Goal: Information Seeking & Learning: Learn about a topic

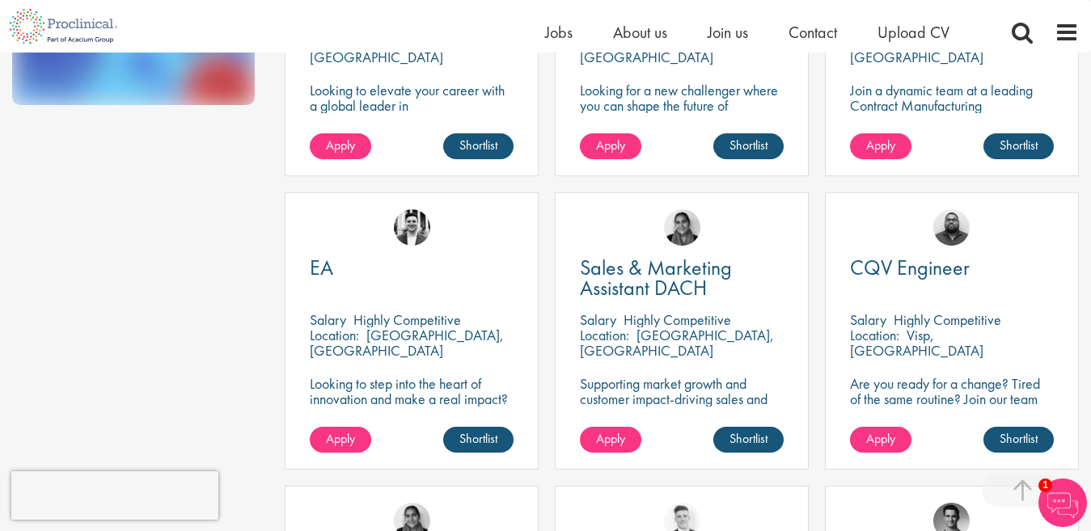
scroll to position [525, 0]
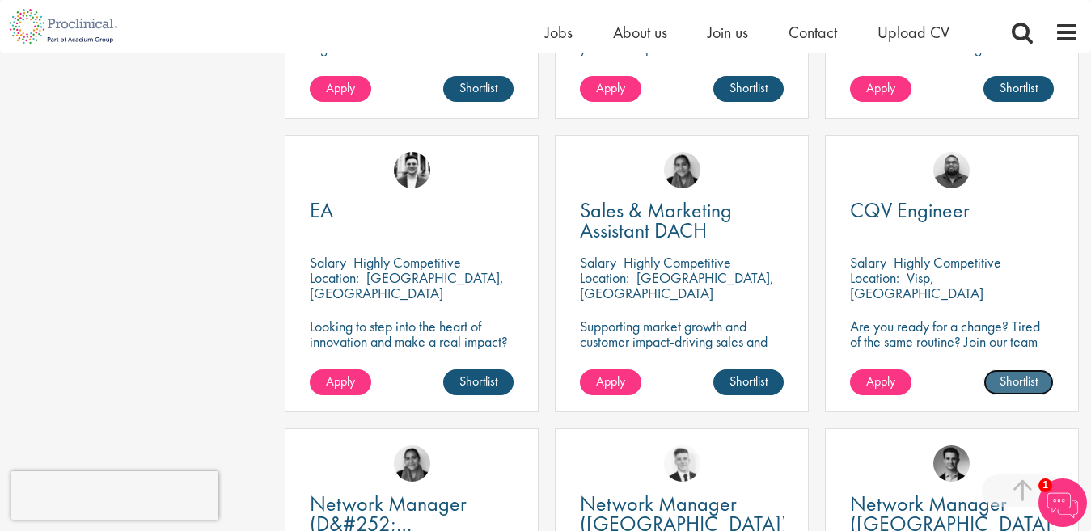
click at [1022, 382] on link "Shortlist" at bounding box center [1018, 382] width 70 height 26
click at [1025, 379] on link "Shortlisted" at bounding box center [1011, 382] width 83 height 26
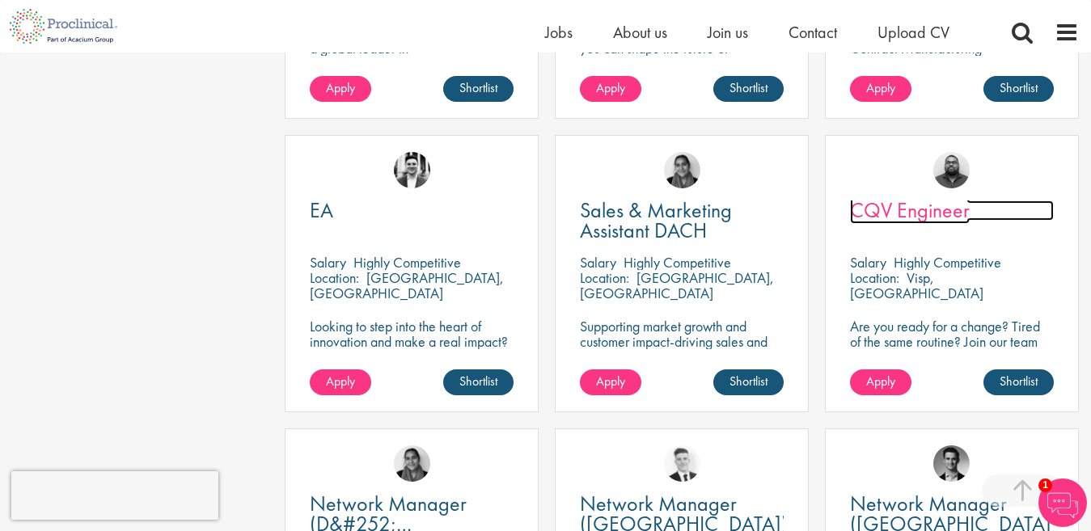
click at [933, 215] on span "CQV Engineer" at bounding box center [910, 209] width 120 height 27
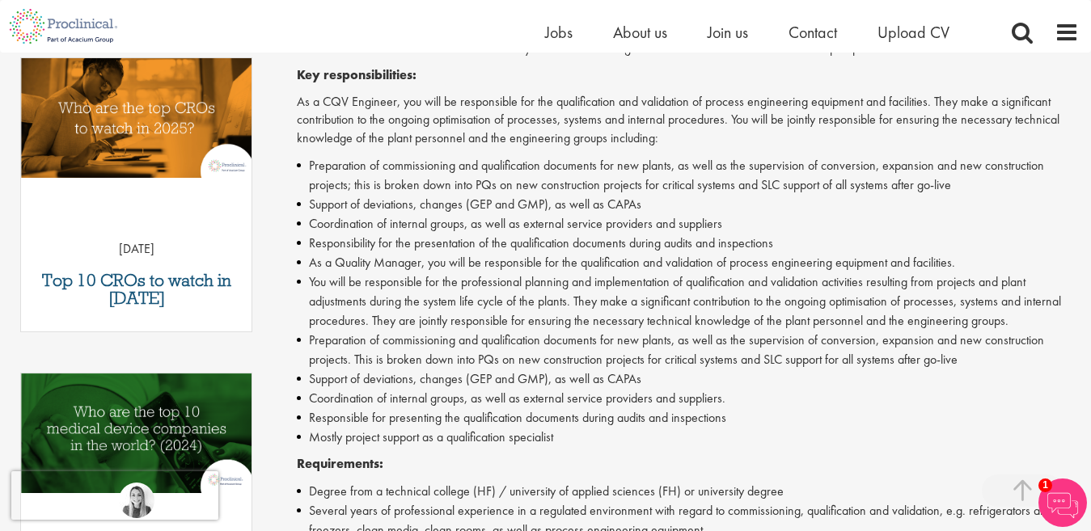
scroll to position [543, 0]
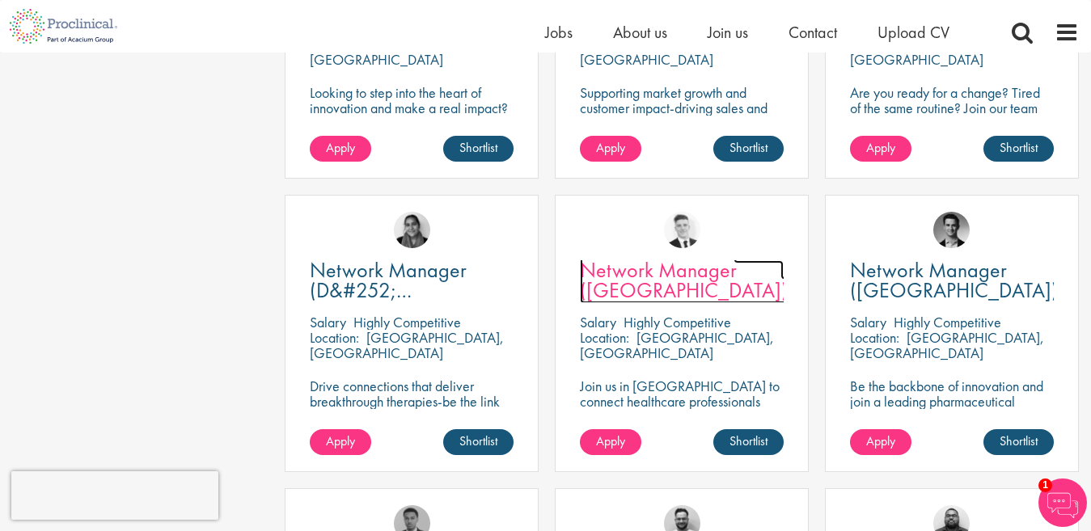
click at [669, 282] on span "Network Manager ([GEOGRAPHIC_DATA])" at bounding box center [684, 280] width 208 height 48
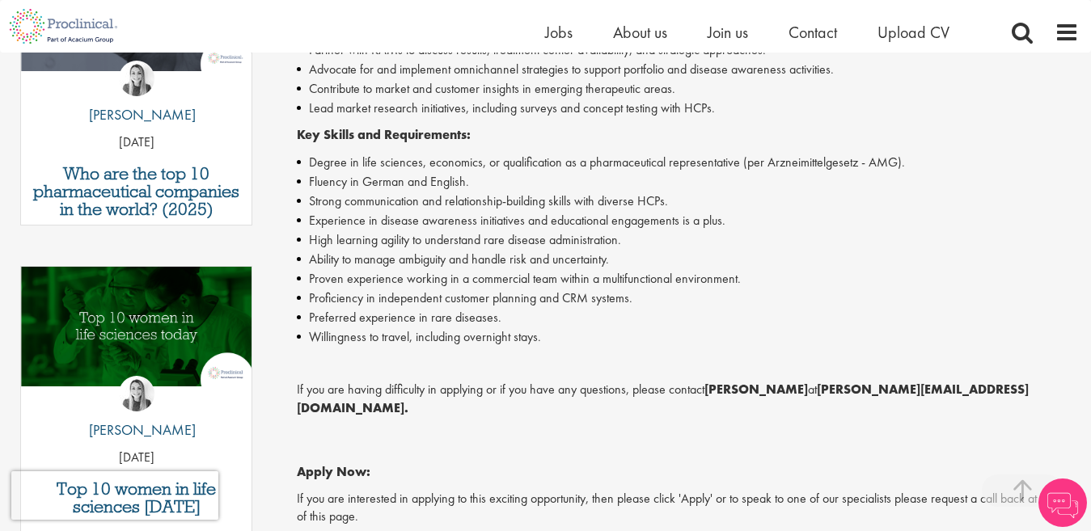
scroll to position [653, 0]
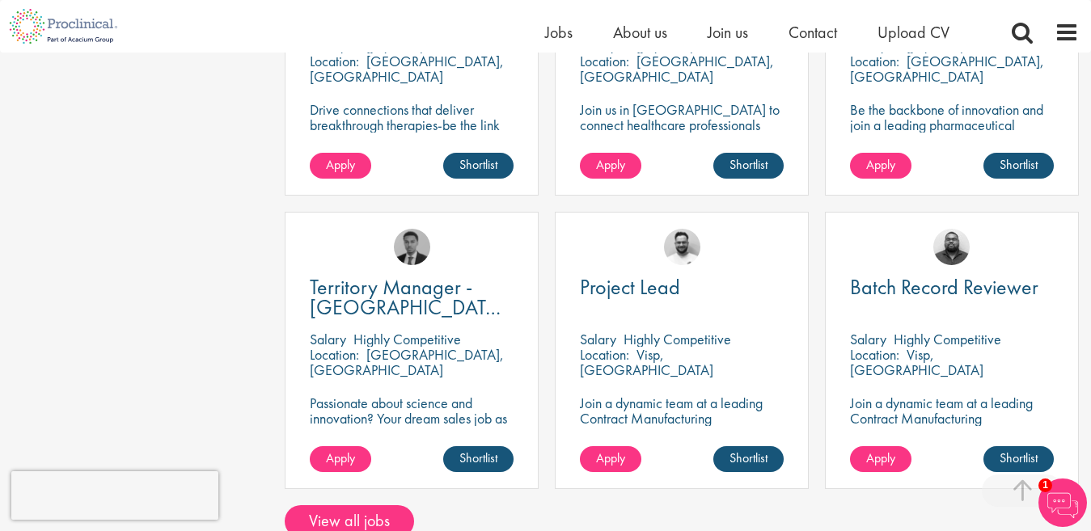
scroll to position [1097, 0]
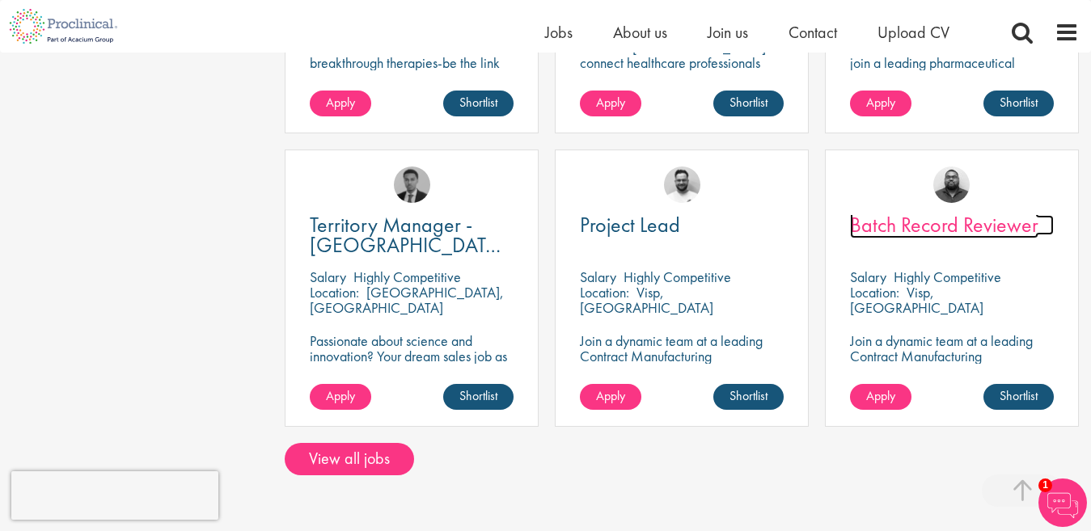
click at [968, 229] on span "Batch Record Reviewer" at bounding box center [944, 224] width 188 height 27
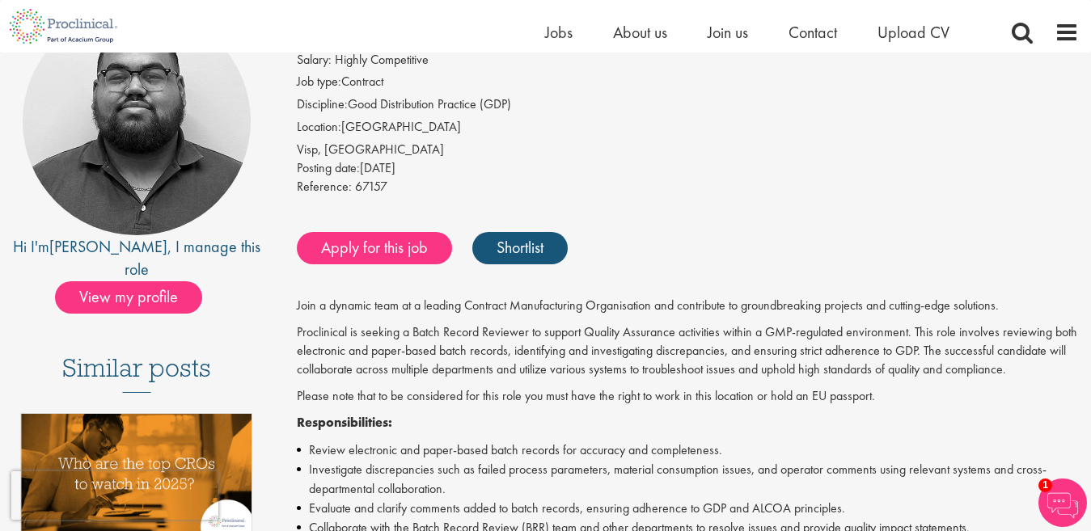
scroll to position [38, 0]
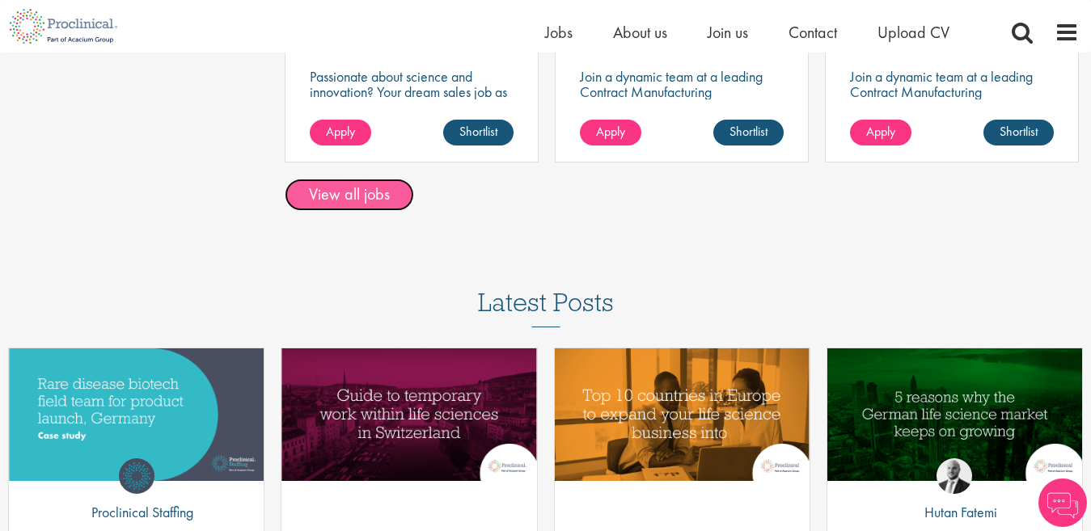
click at [392, 198] on link "View all jobs" at bounding box center [349, 195] width 129 height 32
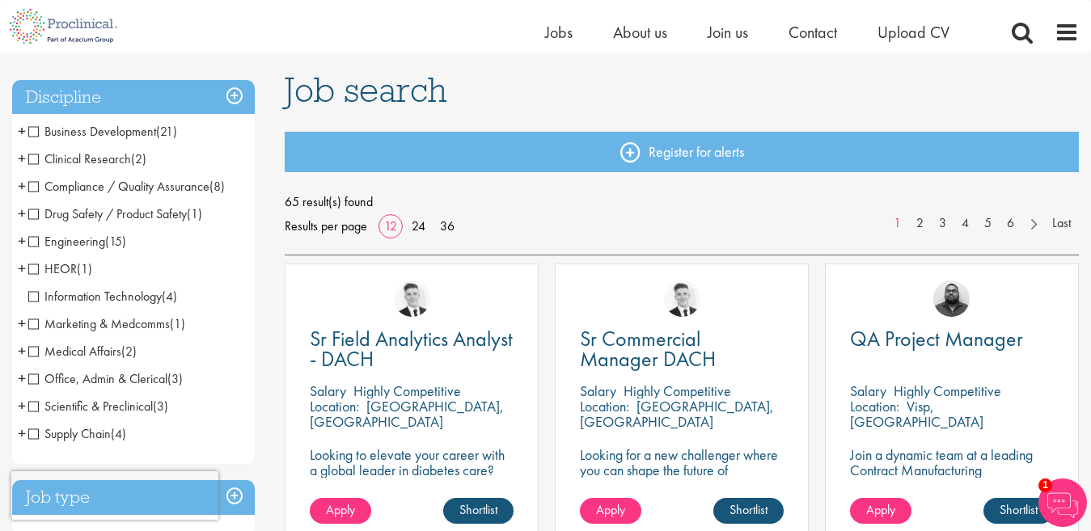
click at [122, 188] on span "Compliance / Quality Assurance" at bounding box center [118, 186] width 181 height 17
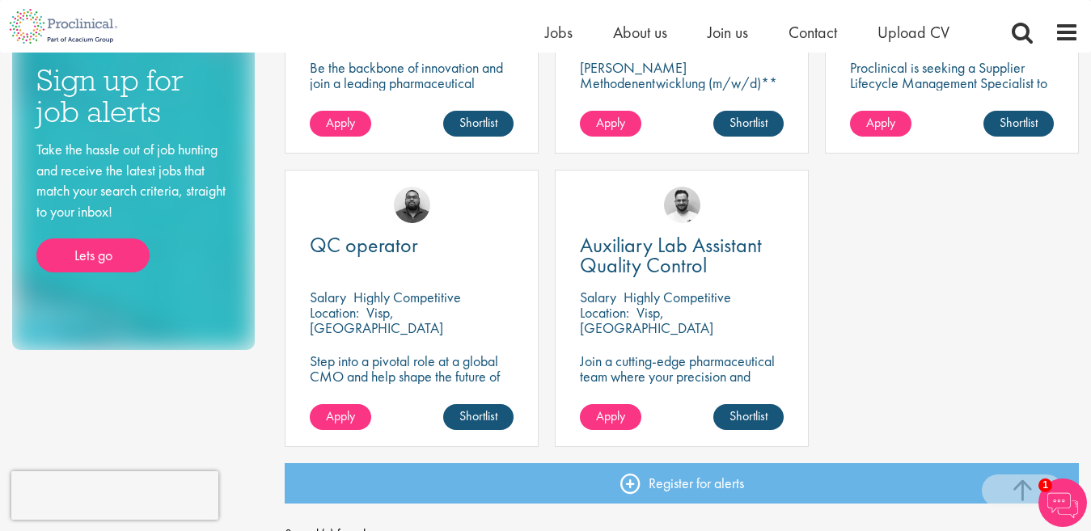
scroll to position [796, 0]
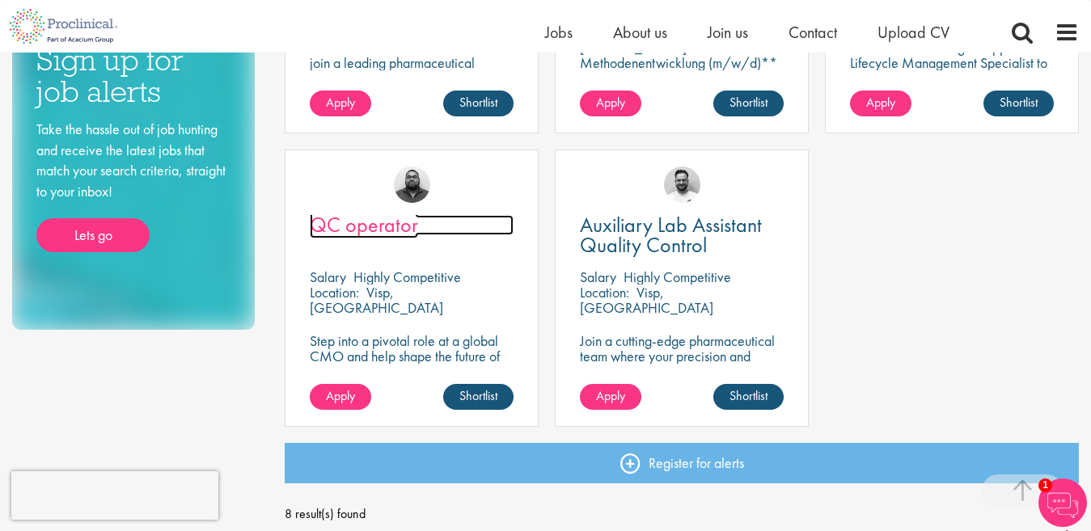
click at [392, 225] on span "QC operator" at bounding box center [364, 224] width 108 height 27
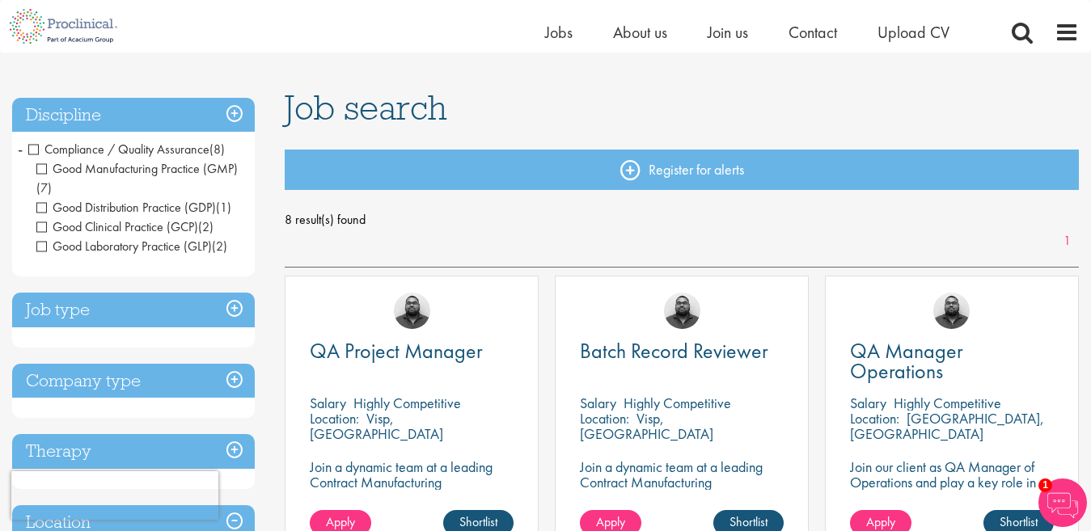
scroll to position [87, 0]
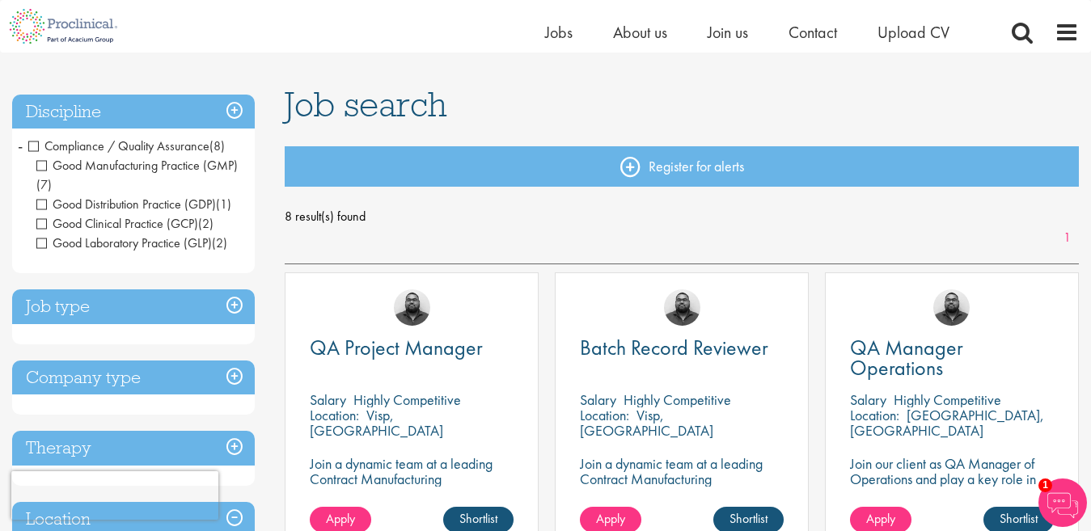
click at [238, 106] on h3 "Discipline" at bounding box center [133, 112] width 243 height 35
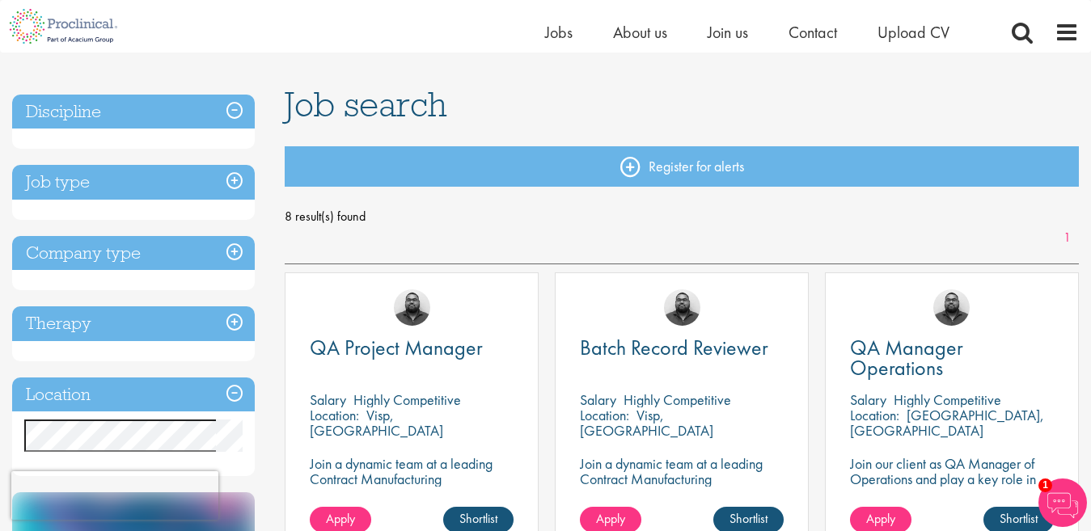
click at [238, 106] on h3 "Discipline" at bounding box center [133, 112] width 243 height 35
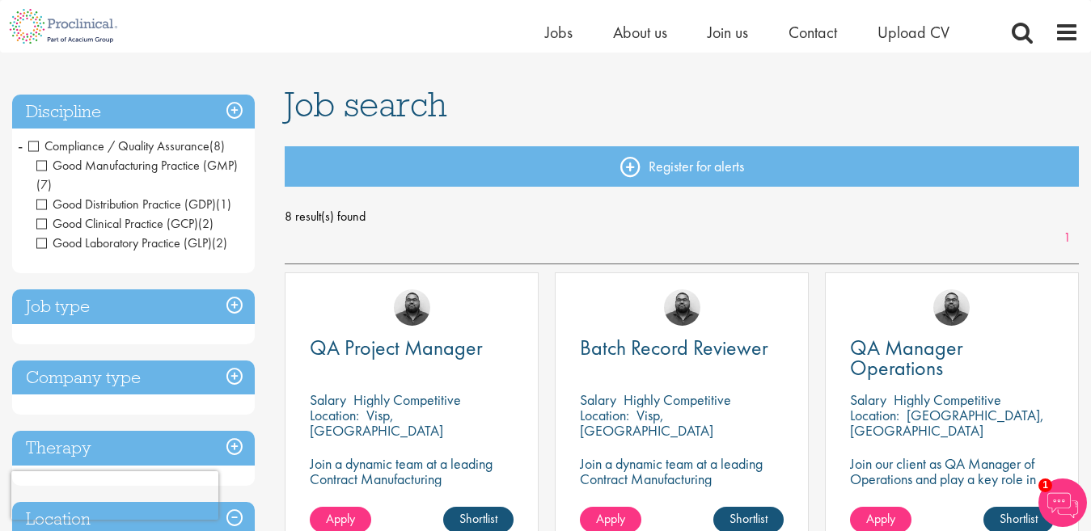
click at [32, 146] on span "Compliance / Quality Assurance" at bounding box center [118, 145] width 181 height 17
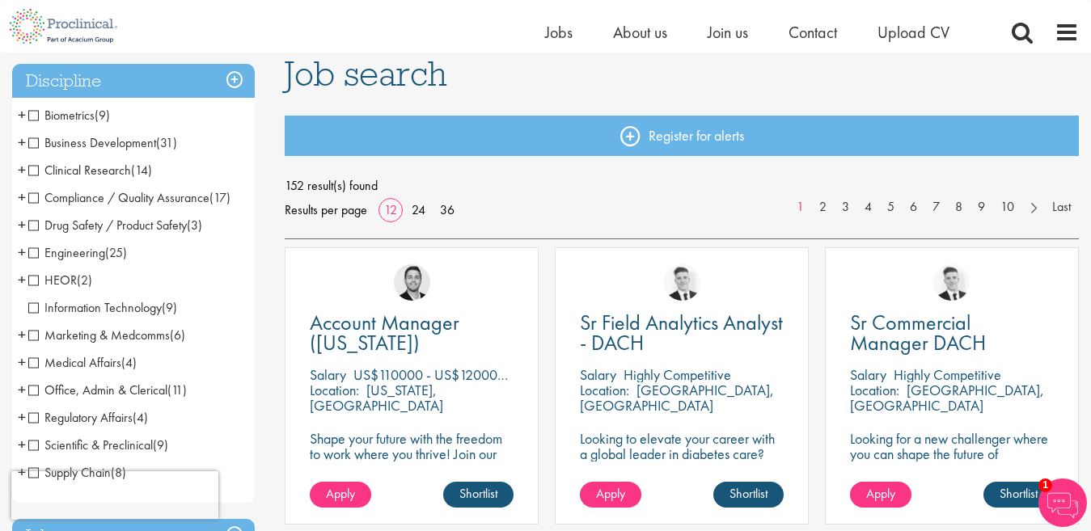
scroll to position [133, 0]
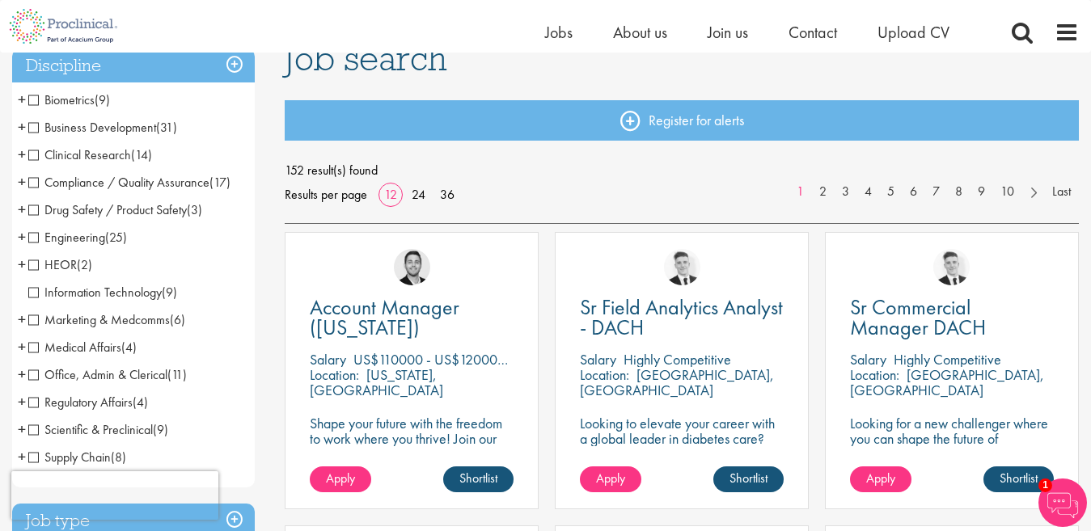
click at [169, 177] on span "Compliance / Quality Assurance" at bounding box center [118, 182] width 181 height 17
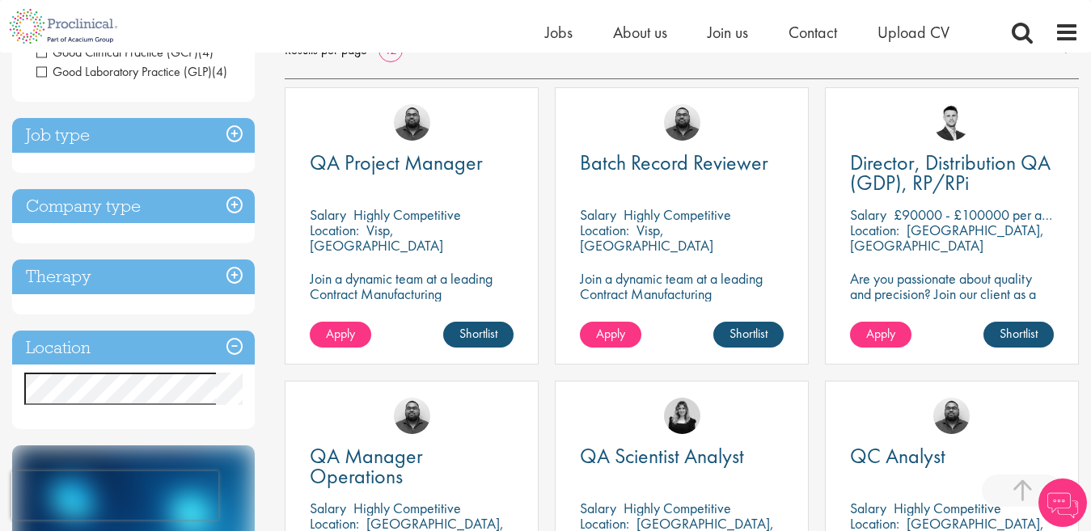
scroll to position [281, 0]
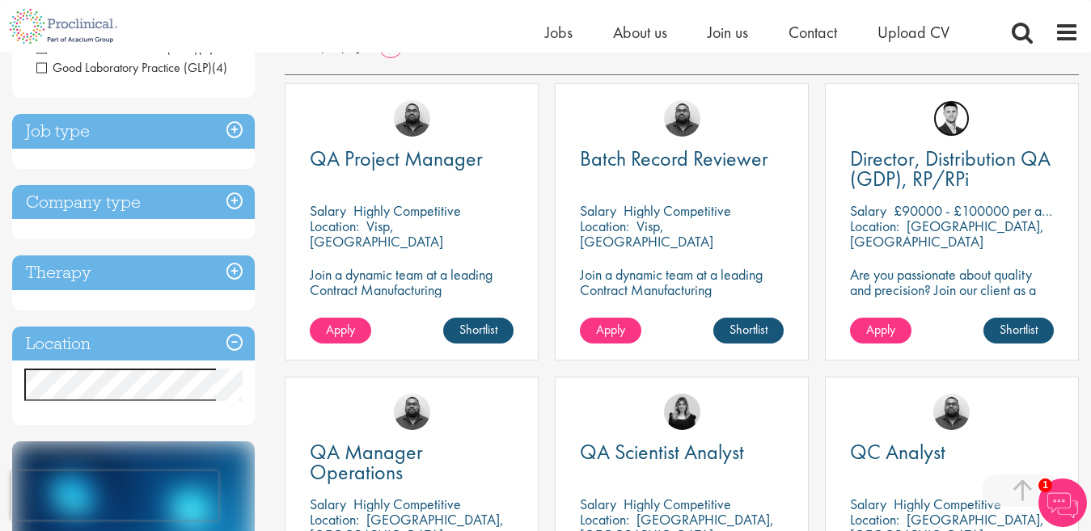
click at [947, 111] on img at bounding box center [951, 118] width 36 height 36
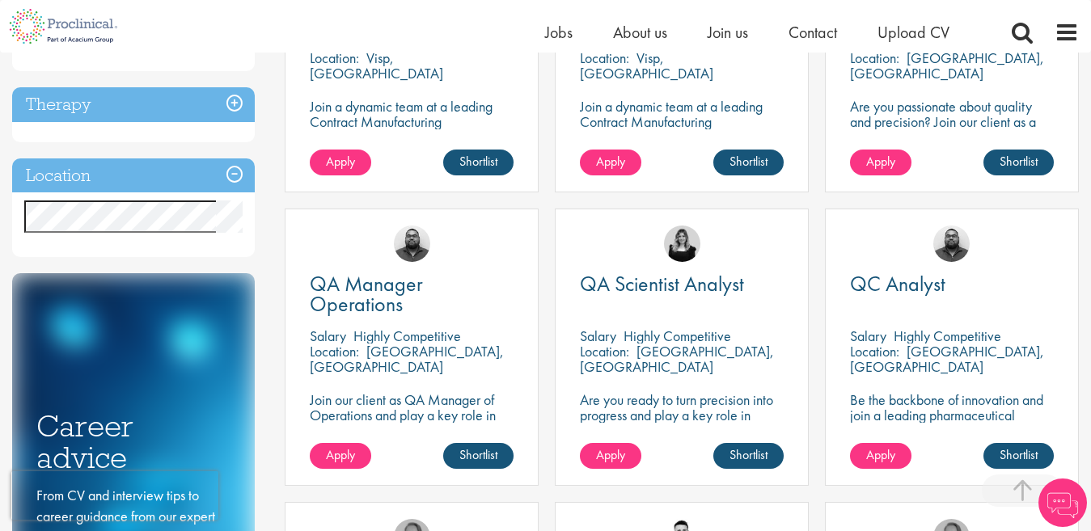
scroll to position [454, 0]
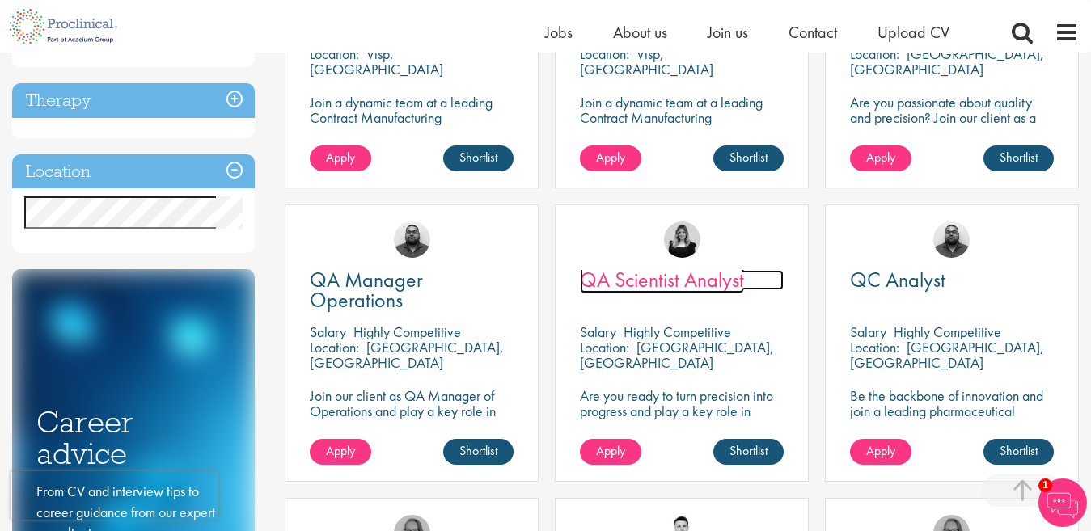
click at [715, 284] on span "QA Scientist Analyst" at bounding box center [662, 279] width 164 height 27
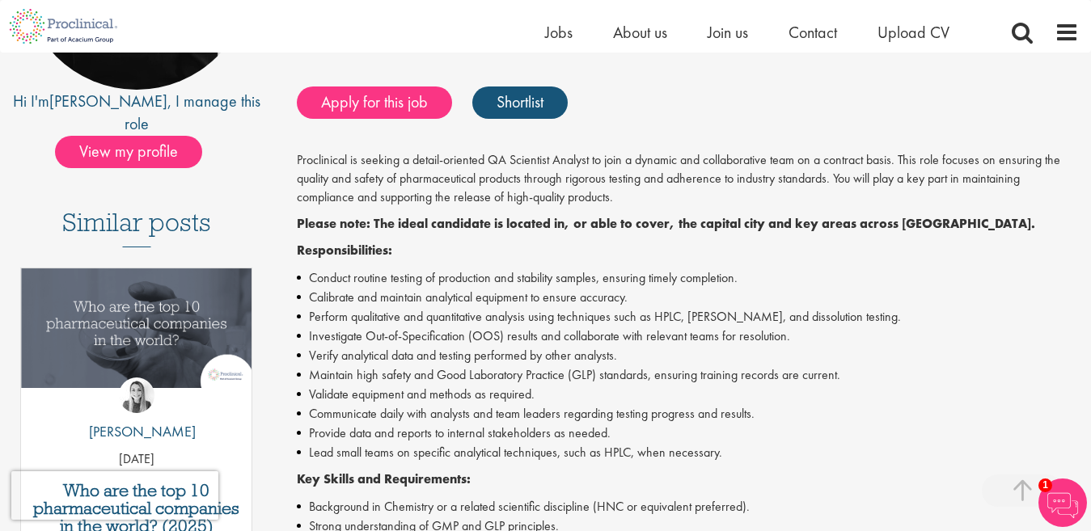
scroll to position [335, 0]
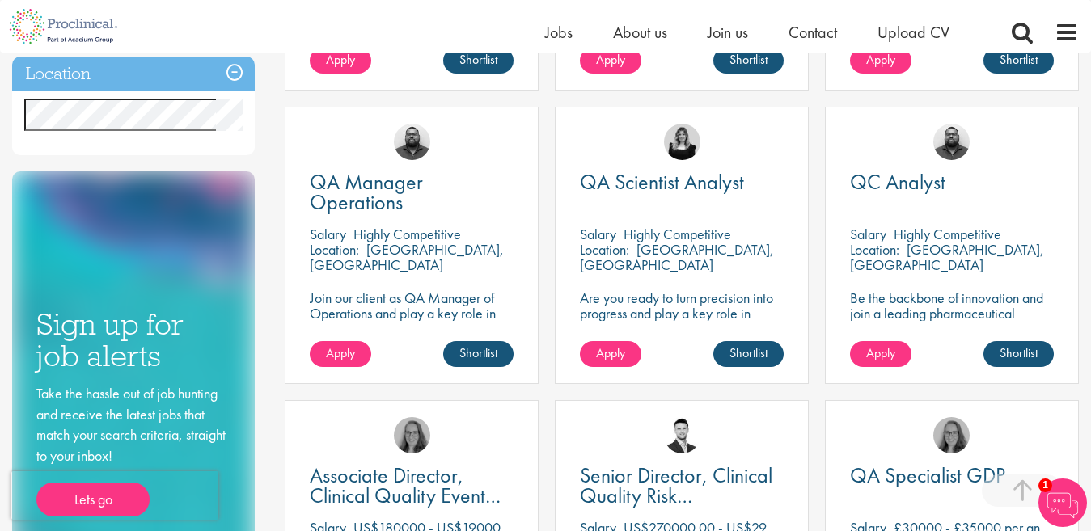
scroll to position [555, 0]
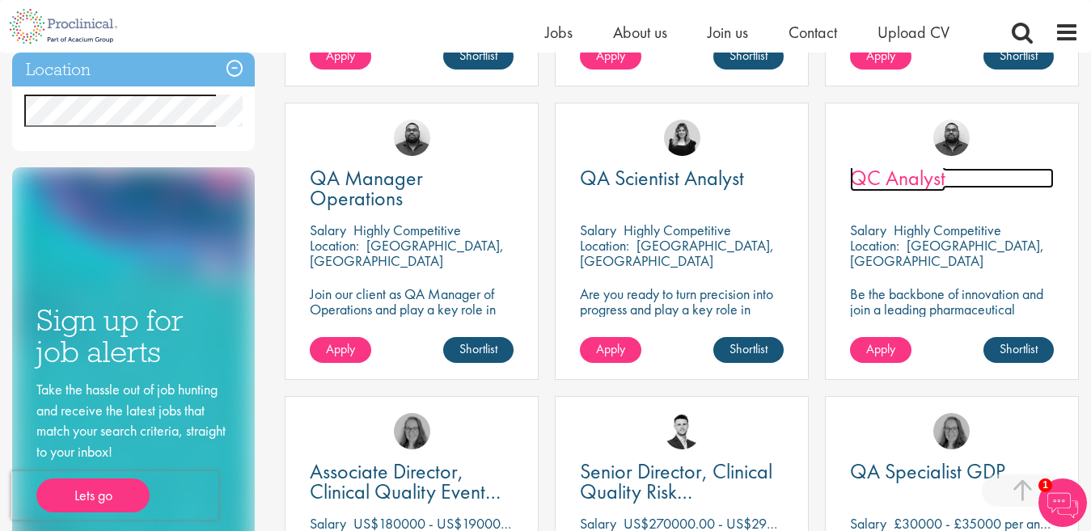
click at [924, 184] on span "QC Analyst" at bounding box center [897, 177] width 95 height 27
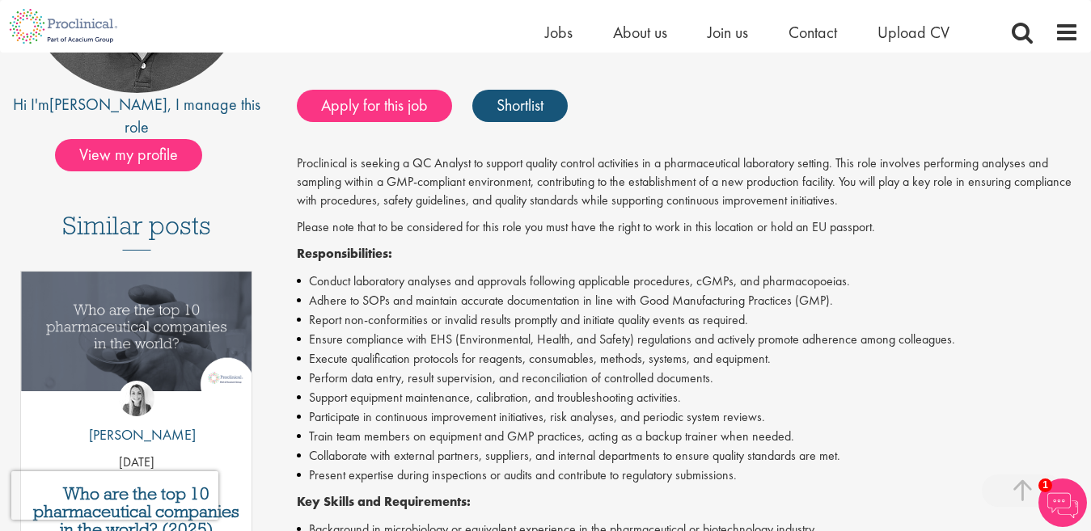
scroll to position [320, 0]
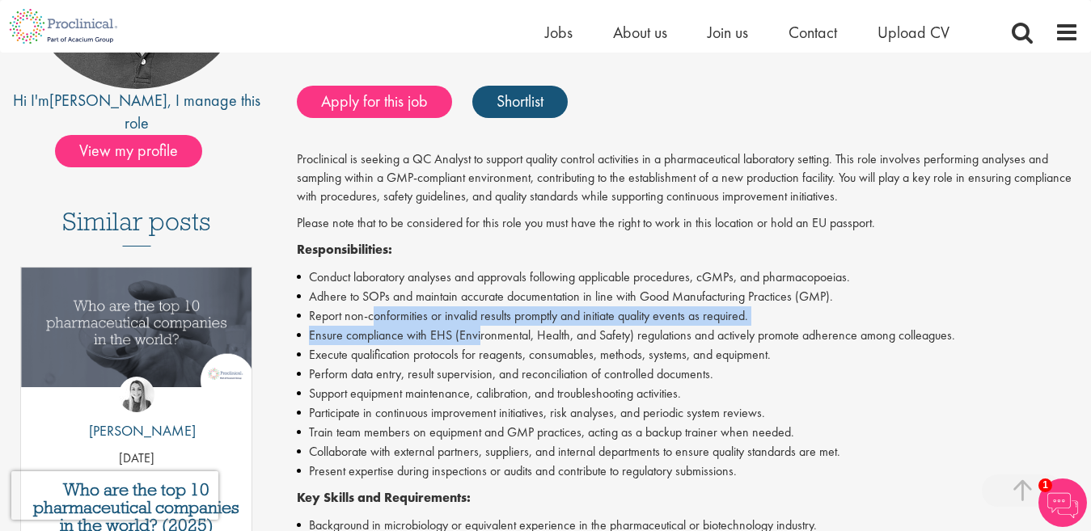
drag, startPoint x: 374, startPoint y: 320, endPoint x: 479, endPoint y: 335, distance: 105.4
click at [479, 335] on ul "Conduct laboratory analyses and approvals following applicable procedures, cGMP…" at bounding box center [688, 374] width 782 height 213
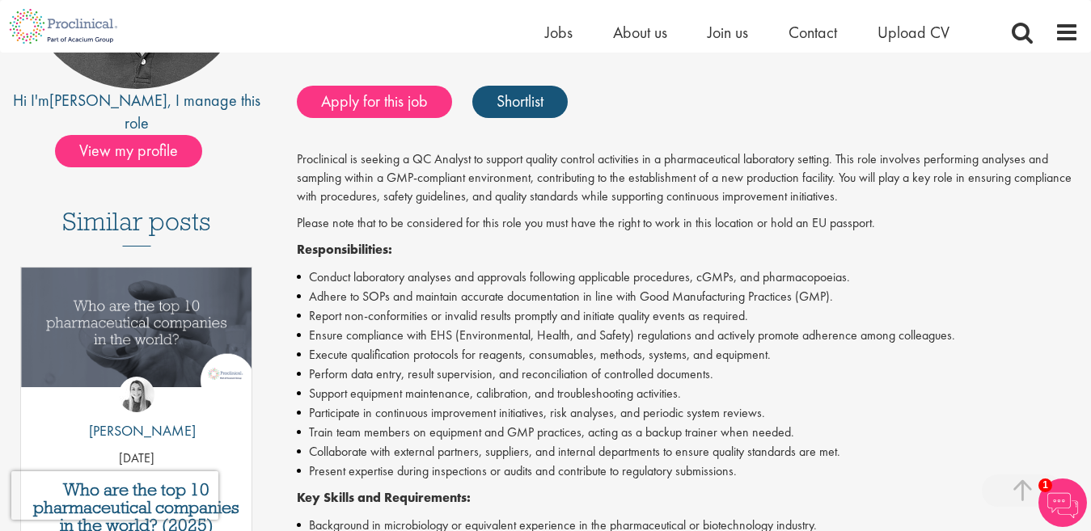
click at [576, 348] on li "Execute qualification protocols for reagents, consumables, methods, systems, an…" at bounding box center [688, 354] width 782 height 19
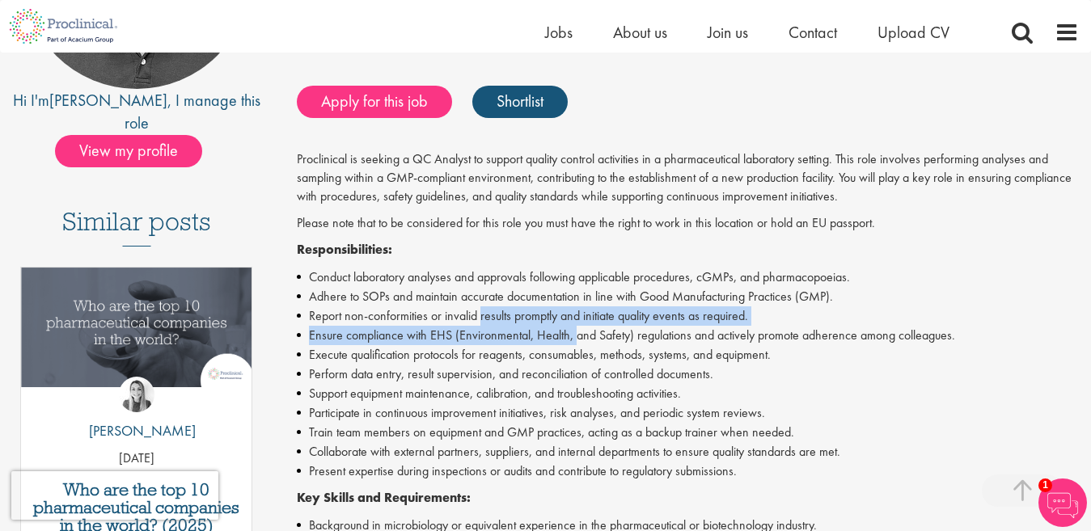
drag, startPoint x: 480, startPoint y: 314, endPoint x: 574, endPoint y: 341, distance: 97.7
click at [574, 341] on ul "Conduct laboratory analyses and approvals following applicable procedures, cGMP…" at bounding box center [688, 374] width 782 height 213
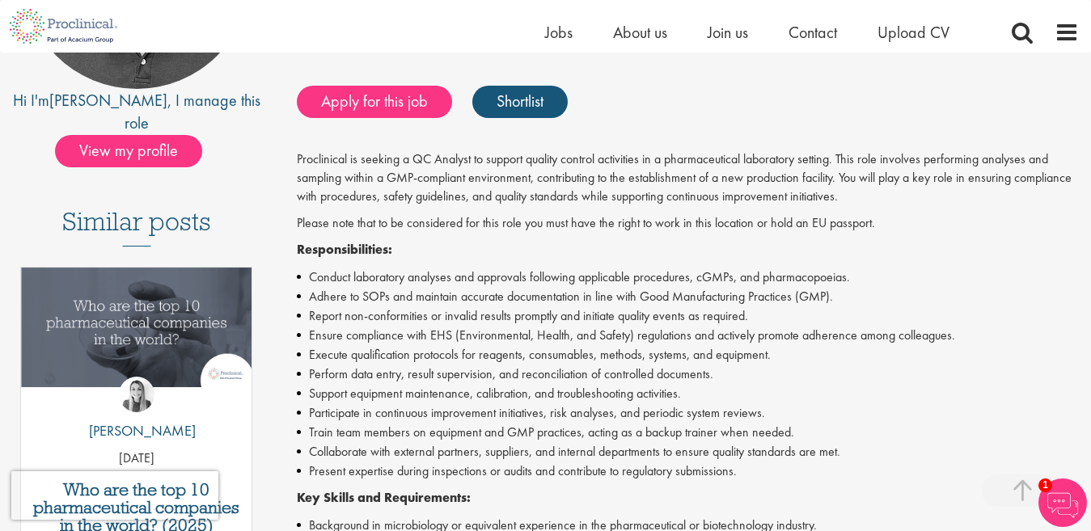
click at [597, 357] on li "Execute qualification protocols for reagents, consumables, methods, systems, an…" at bounding box center [688, 354] width 782 height 19
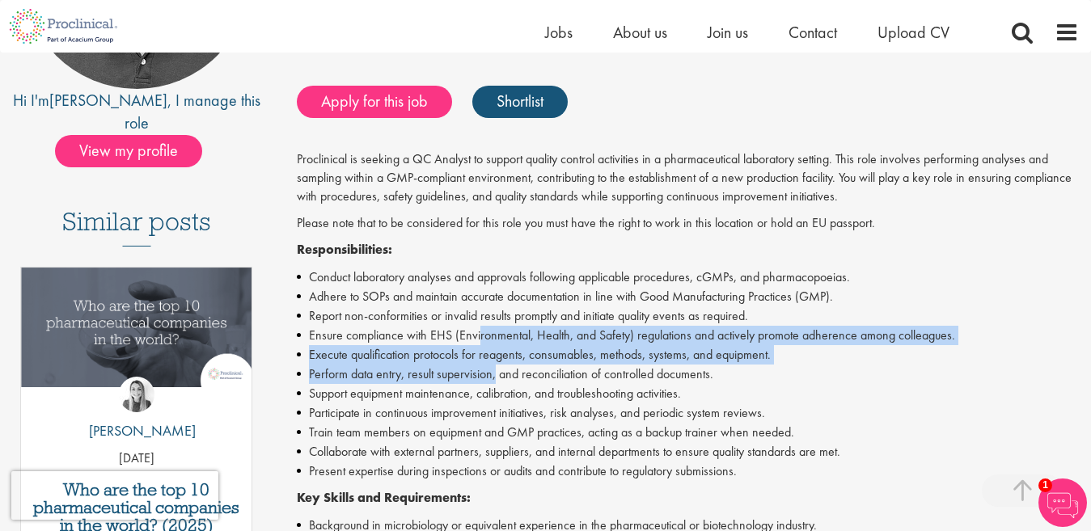
drag, startPoint x: 477, startPoint y: 331, endPoint x: 499, endPoint y: 366, distance: 41.0
click at [499, 366] on ul "Conduct laboratory analyses and approvals following applicable procedures, cGMP…" at bounding box center [688, 374] width 782 height 213
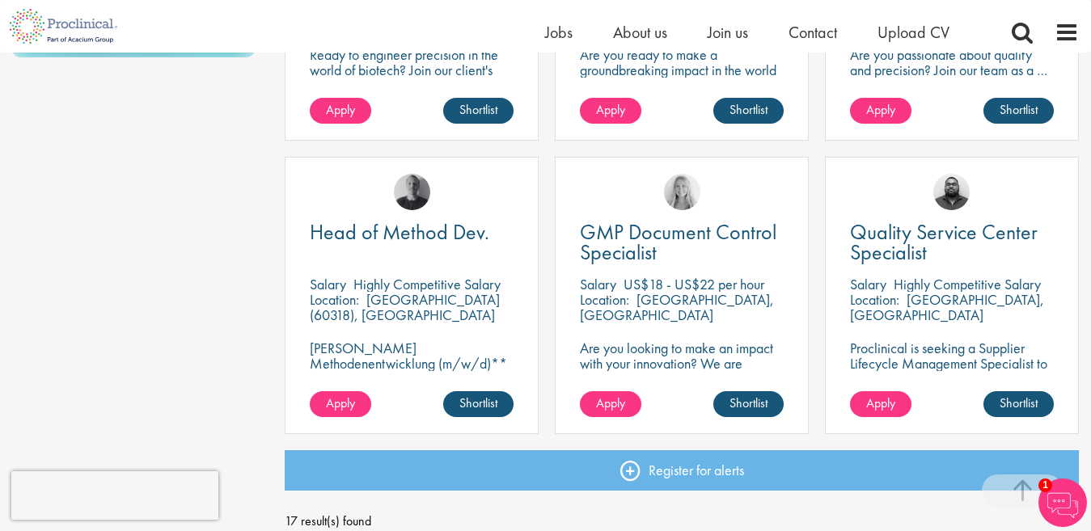
scroll to position [1127, 0]
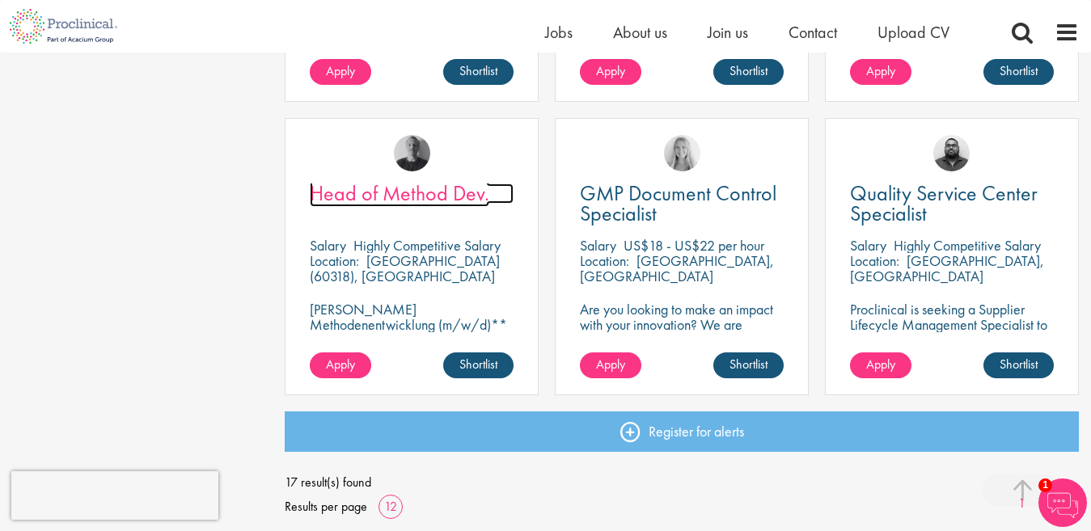
click at [463, 197] on span "Head of Method Dev." at bounding box center [399, 192] width 179 height 27
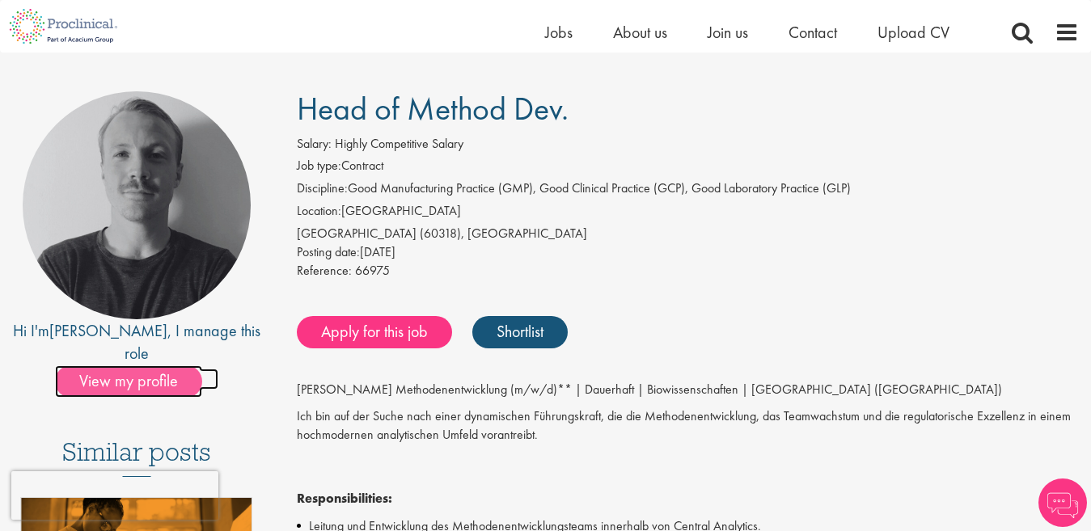
click at [127, 365] on span "View my profile" at bounding box center [128, 381] width 147 height 32
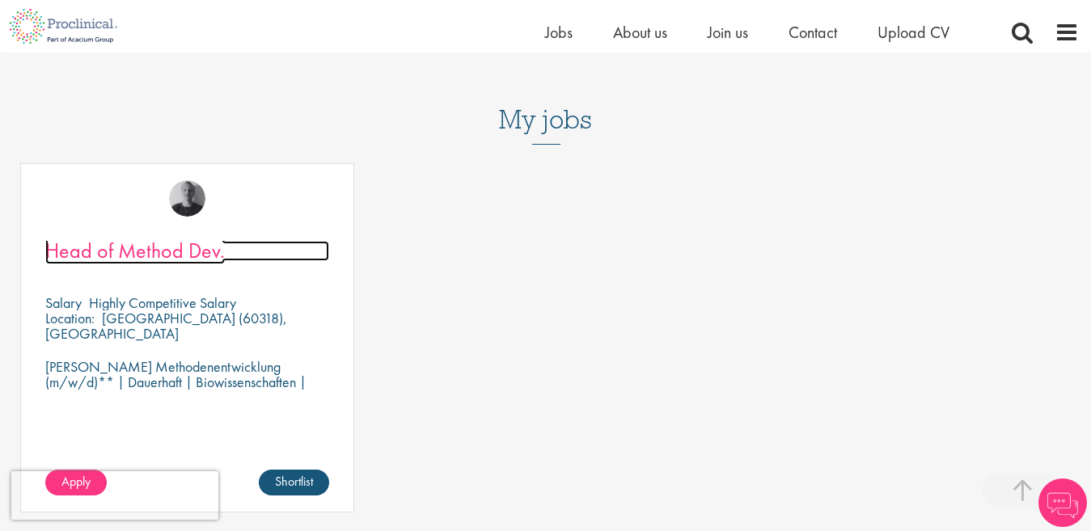
click at [196, 251] on span "Head of Method Dev." at bounding box center [134, 250] width 179 height 27
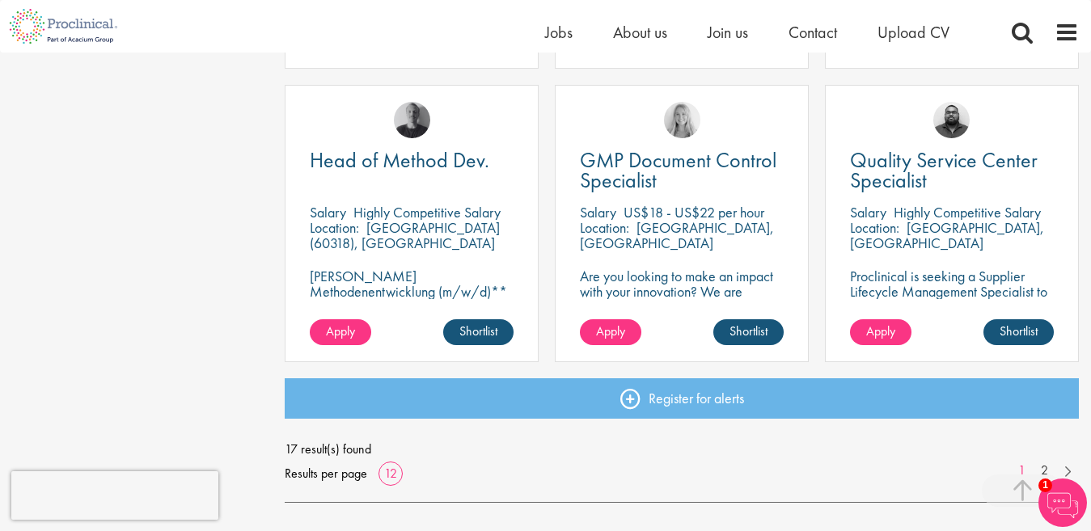
scroll to position [1184, 0]
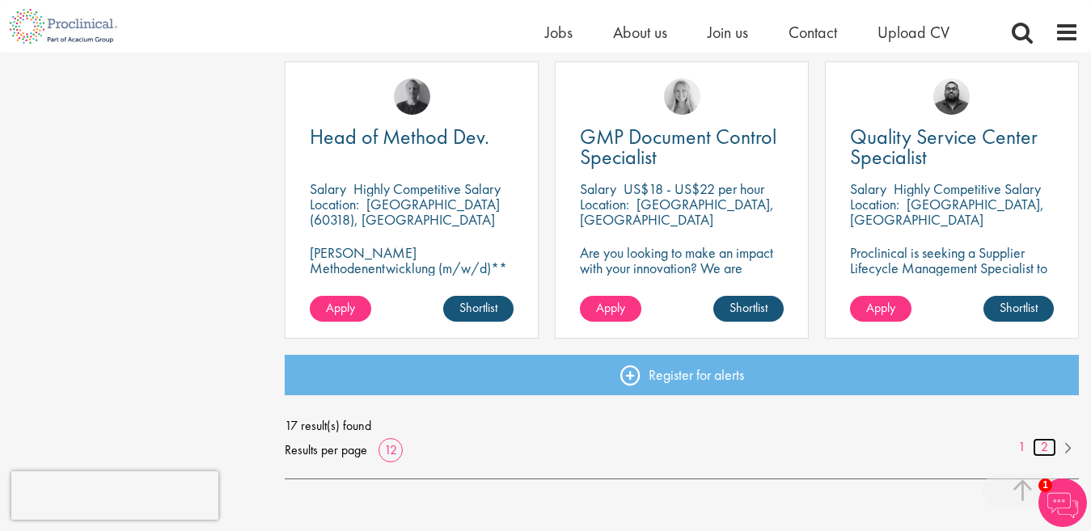
click at [1040, 444] on link "2" at bounding box center [1043, 447] width 23 height 19
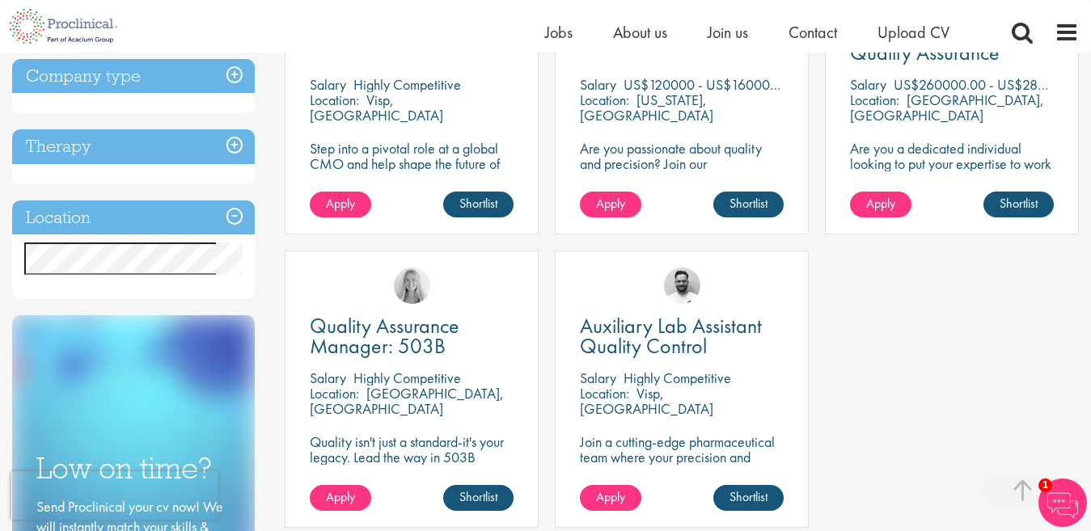
scroll to position [441, 0]
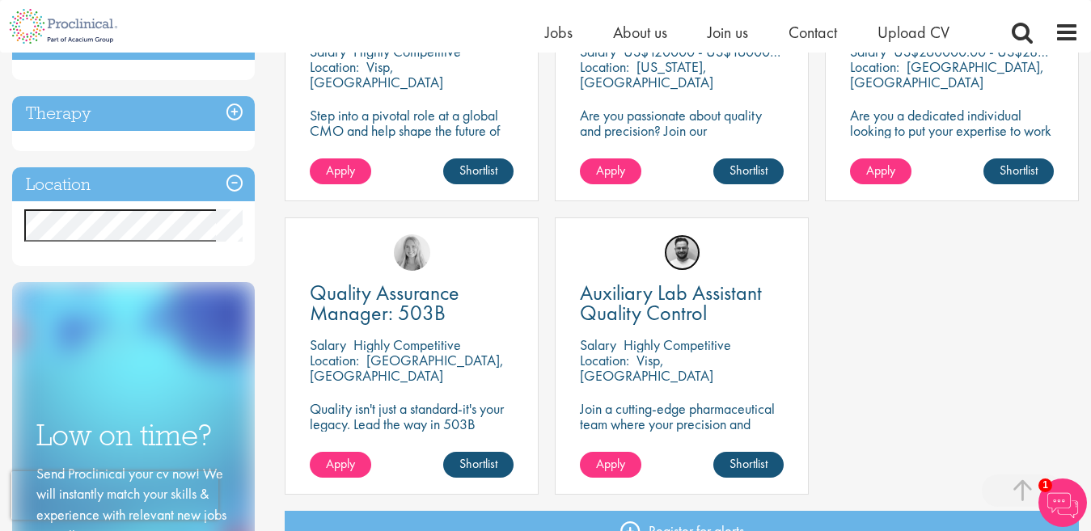
click at [683, 249] on img at bounding box center [682, 252] width 36 height 36
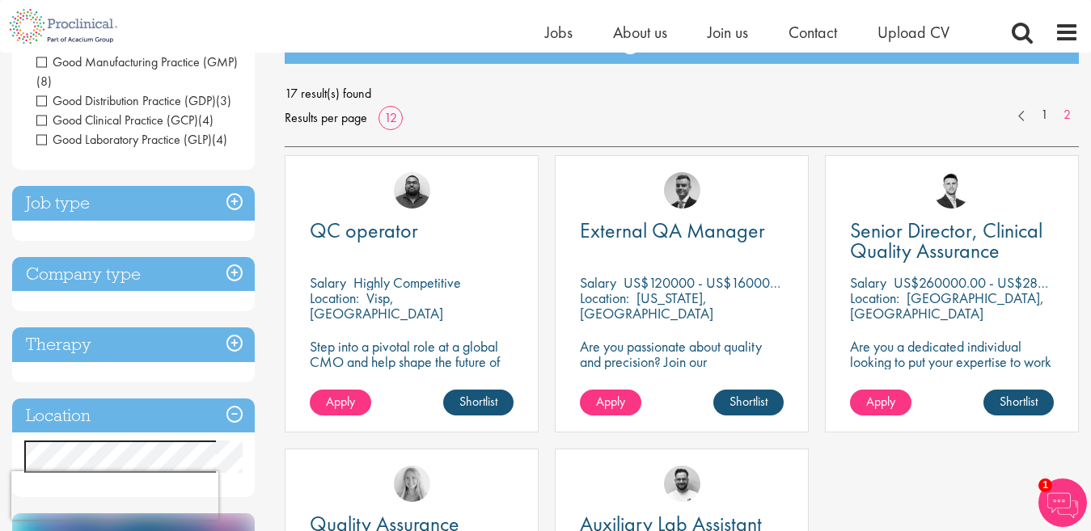
scroll to position [225, 0]
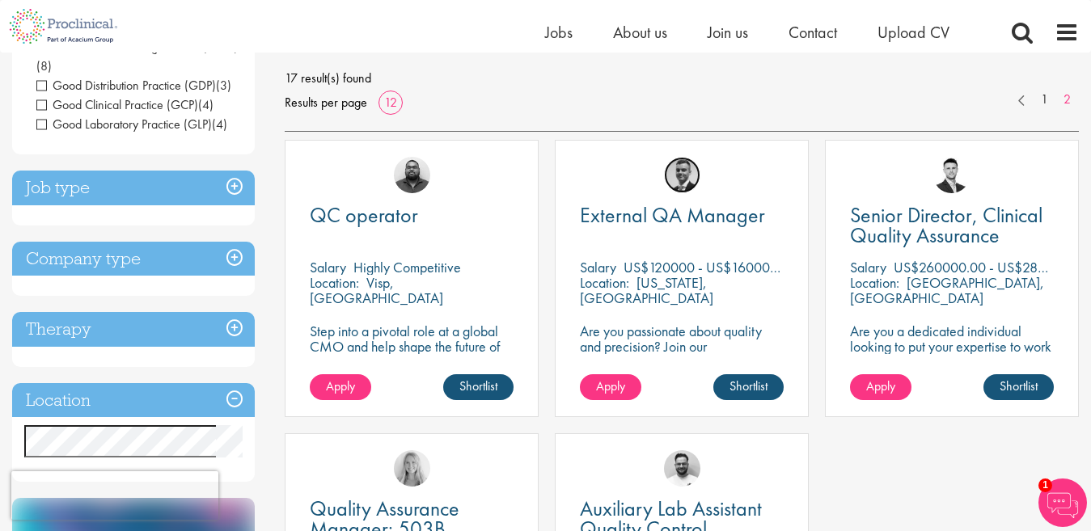
click at [679, 175] on img at bounding box center [682, 175] width 36 height 36
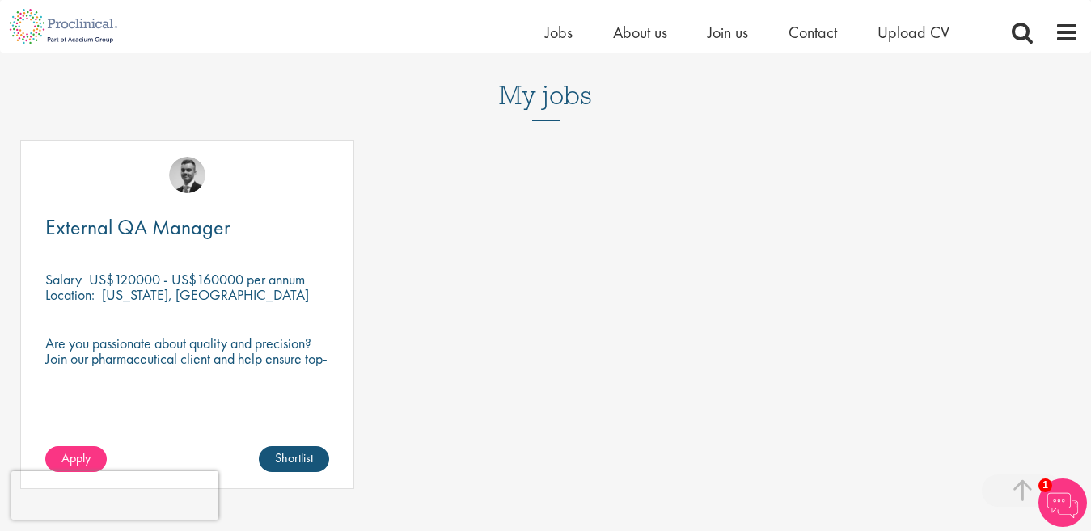
scroll to position [556, 0]
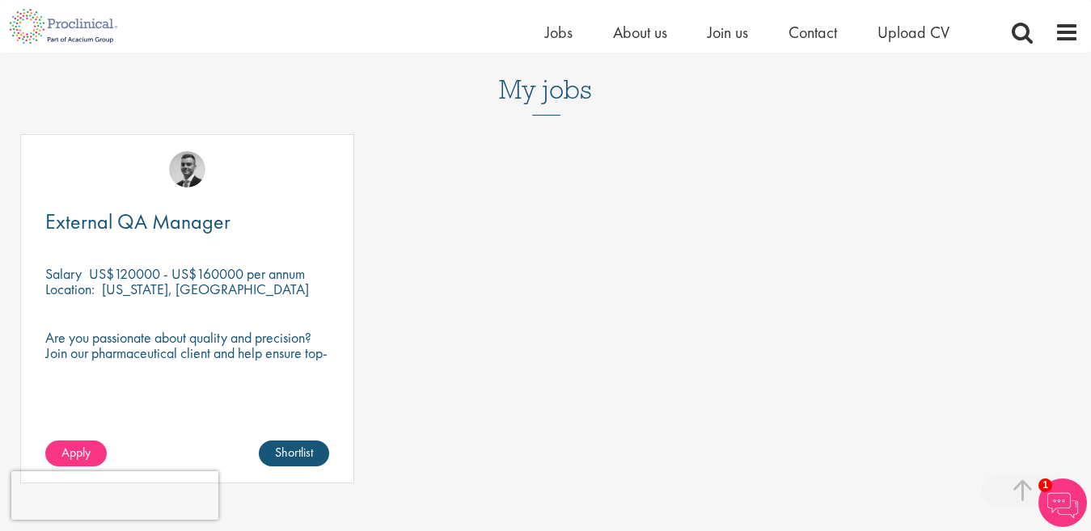
click at [189, 151] on img at bounding box center [187, 169] width 36 height 36
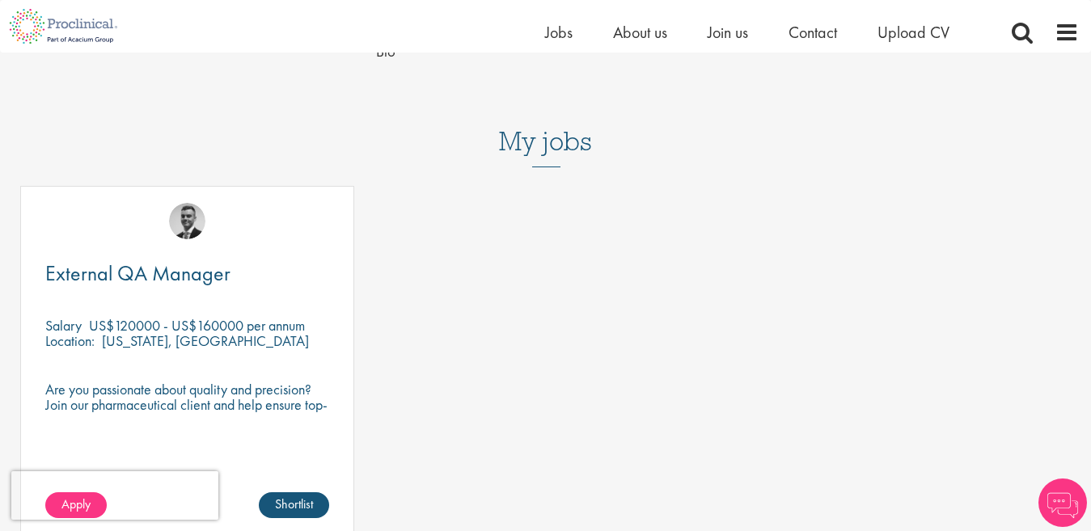
scroll to position [504, 0]
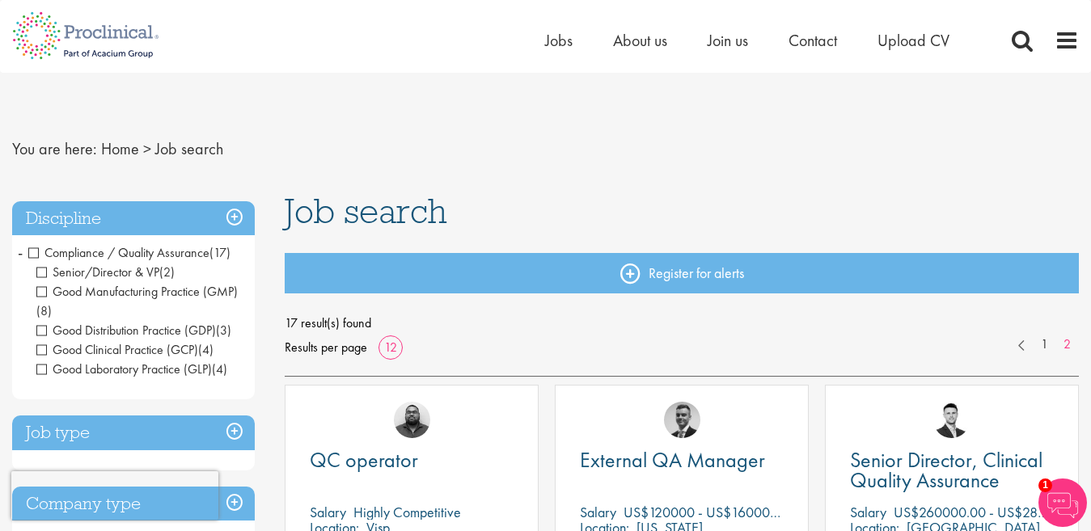
click at [162, 253] on span "Compliance / Quality Assurance" at bounding box center [118, 252] width 181 height 17
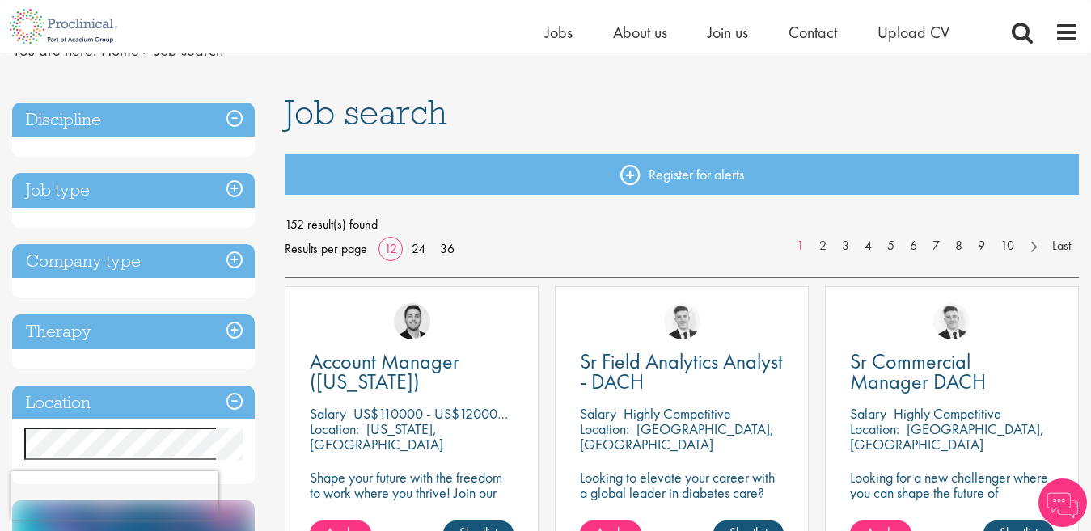
scroll to position [102, 0]
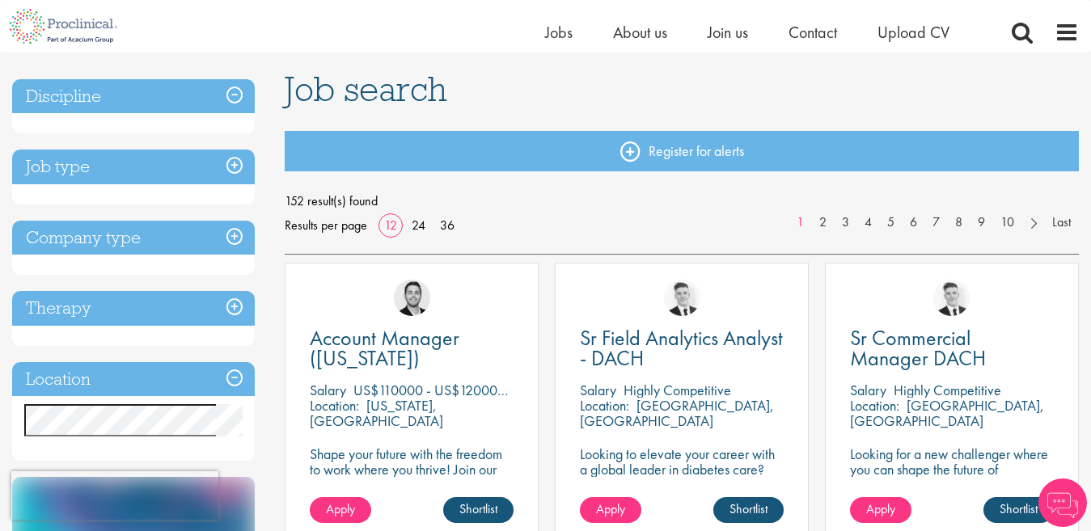
click at [231, 90] on h3 "Discipline" at bounding box center [133, 96] width 243 height 35
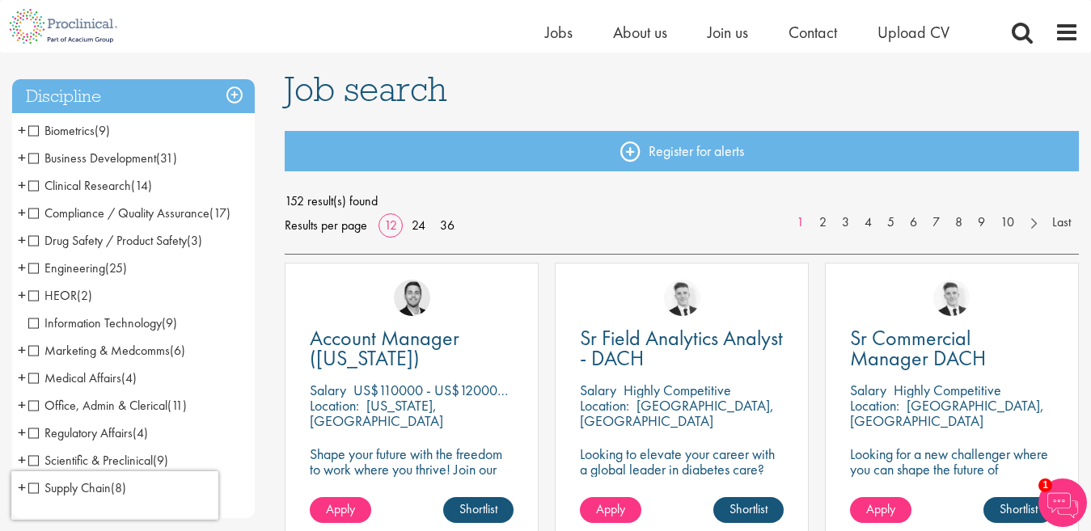
click at [122, 461] on span "Scientific & Preclinical" at bounding box center [90, 460] width 124 height 17
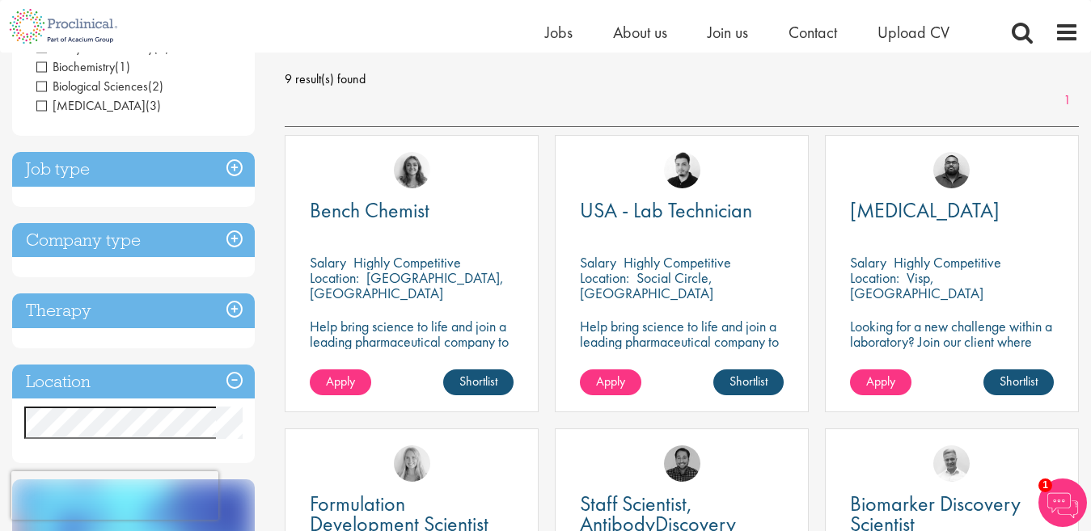
scroll to position [221, 0]
